Goal: Find specific page/section

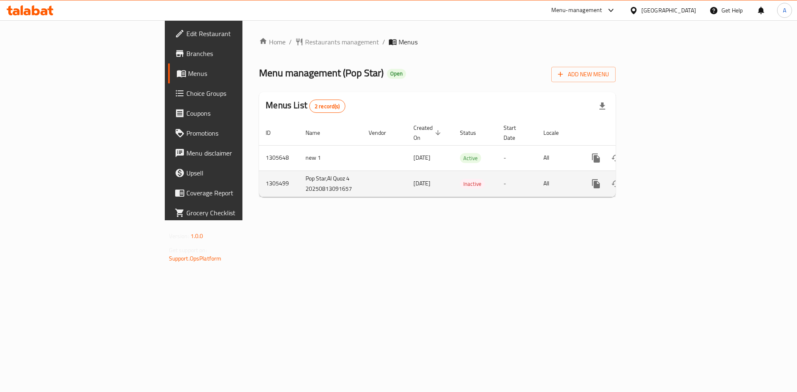
click at [661, 179] on icon "enhanced table" at bounding box center [656, 184] width 10 height 10
